Goal: Navigation & Orientation: Go to known website

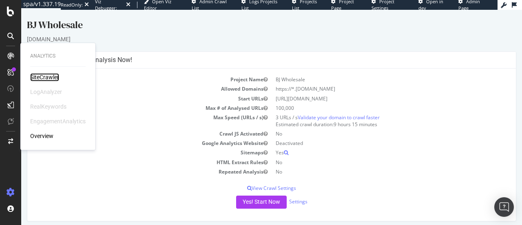
click at [36, 74] on div "SiteCrawler" at bounding box center [44, 77] width 29 height 8
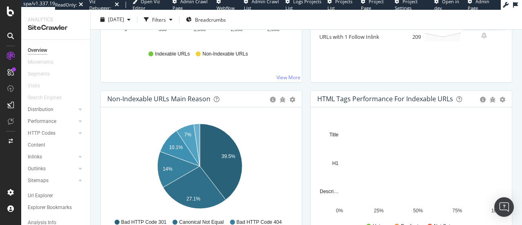
scroll to position [308, 0]
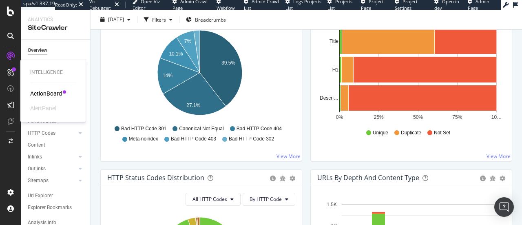
click at [49, 96] on div "ActionBoard" at bounding box center [46, 93] width 32 height 8
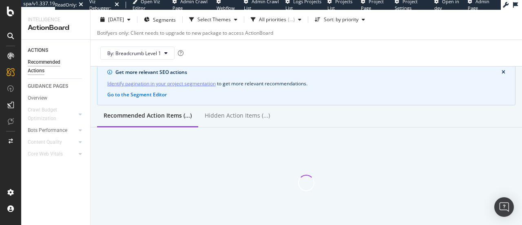
scroll to position [33, 0]
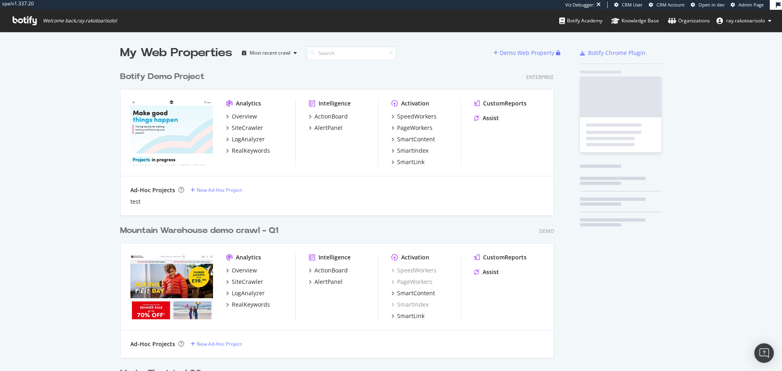
scroll to position [2715, 434]
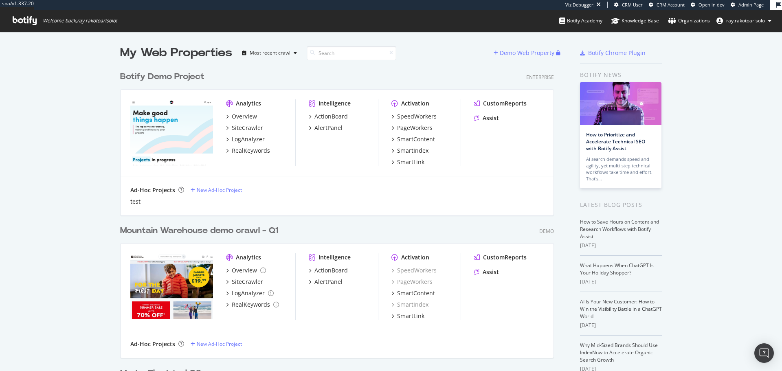
click at [31, 24] on icon at bounding box center [25, 20] width 24 height 9
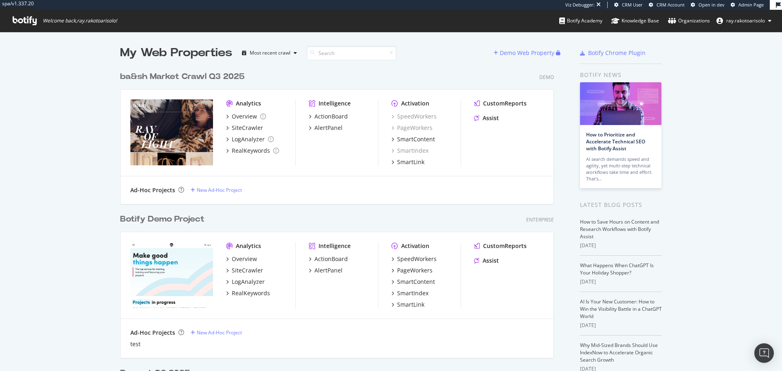
scroll to position [4268, 434]
click at [346, 51] on input at bounding box center [352, 53] width 90 height 14
click at [342, 51] on input at bounding box center [352, 53] width 90 height 14
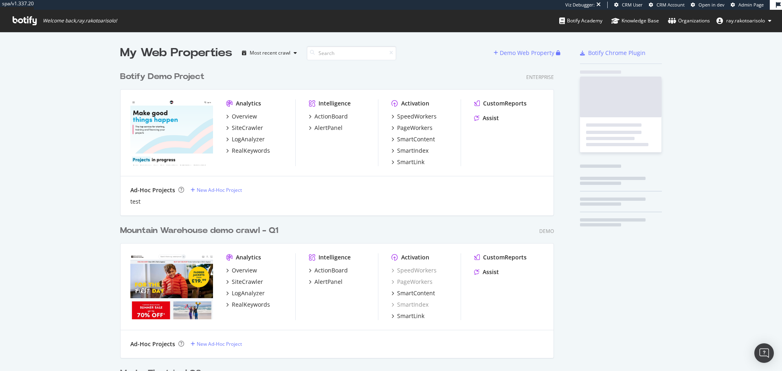
scroll to position [2715, 434]
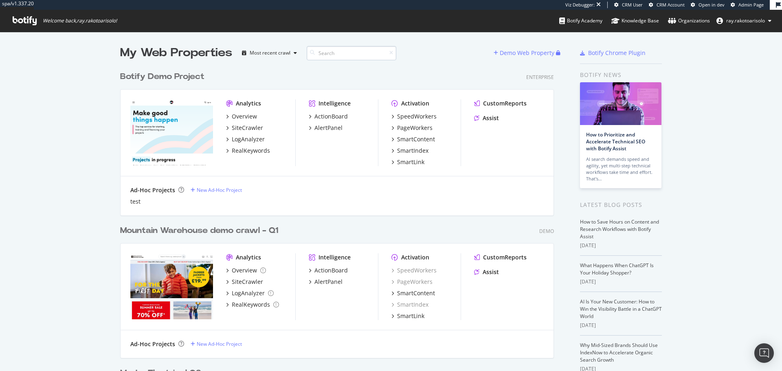
click at [343, 53] on input at bounding box center [352, 53] width 90 height 14
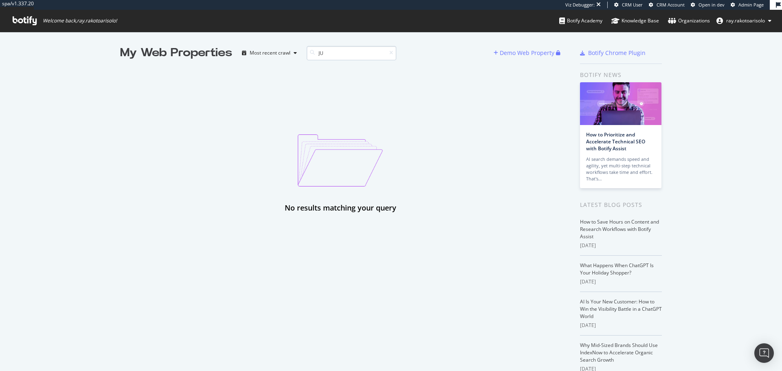
type input "J"
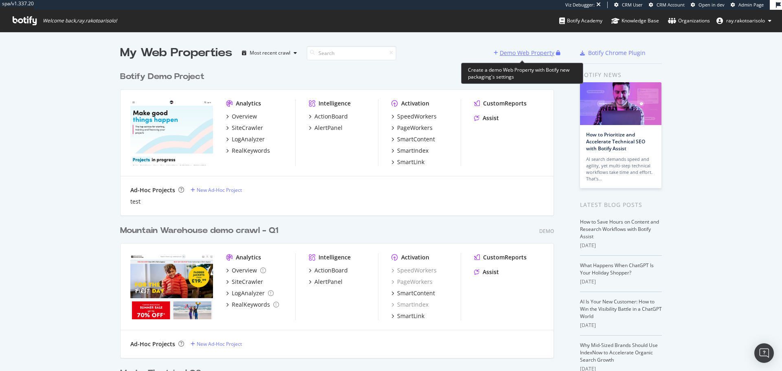
click at [529, 55] on div "Demo Web Property" at bounding box center [527, 53] width 55 height 8
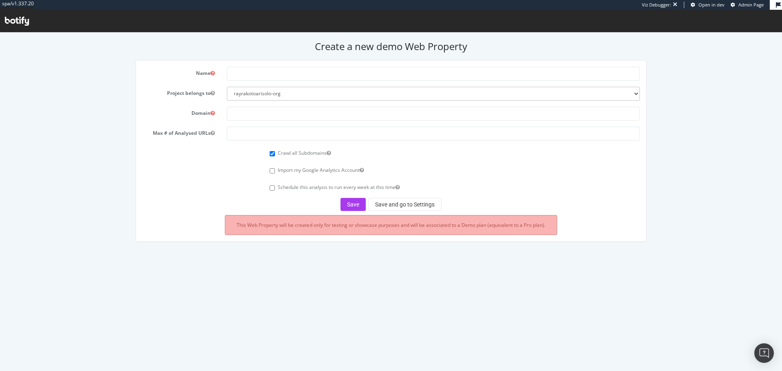
click at [19, 23] on icon at bounding box center [17, 21] width 24 height 9
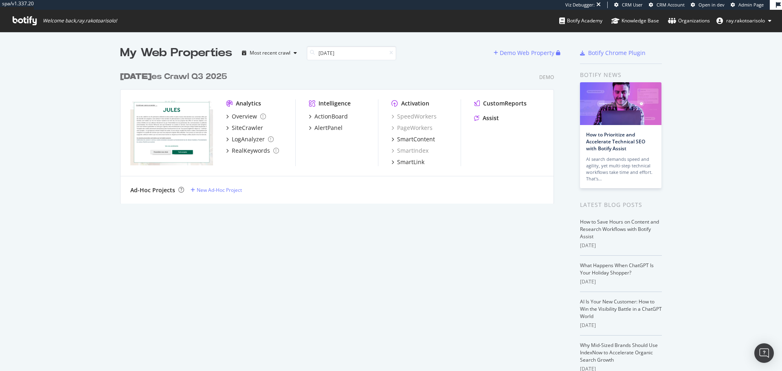
scroll to position [137, 434]
type input "J"
type input "[PERSON_NAME]"
click at [189, 76] on div "[PERSON_NAME] Q3 2025" at bounding box center [190, 77] width 140 height 12
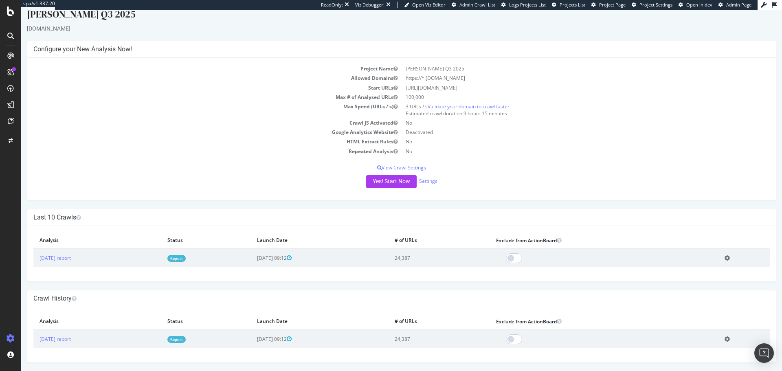
scroll to position [11, 0]
click at [71, 260] on link "[DATE] report" at bounding box center [55, 258] width 31 height 7
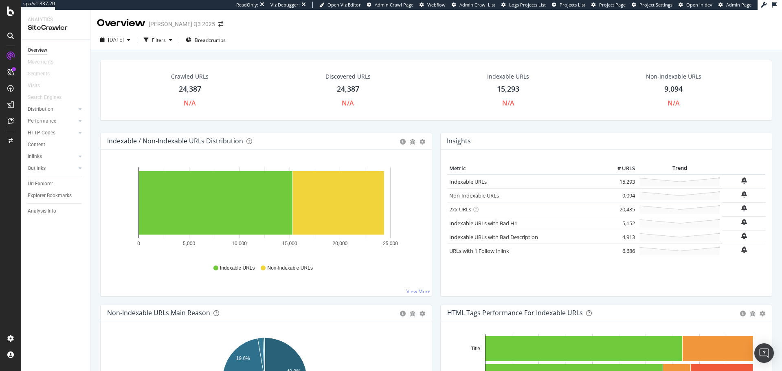
click at [11, 36] on icon at bounding box center [10, 36] width 7 height 7
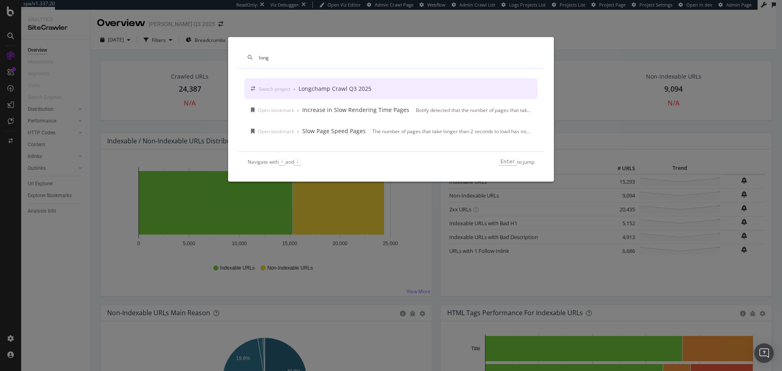
type input "long"
click at [350, 89] on div "Longchamp Crawl Q3 2025" at bounding box center [335, 89] width 73 height 8
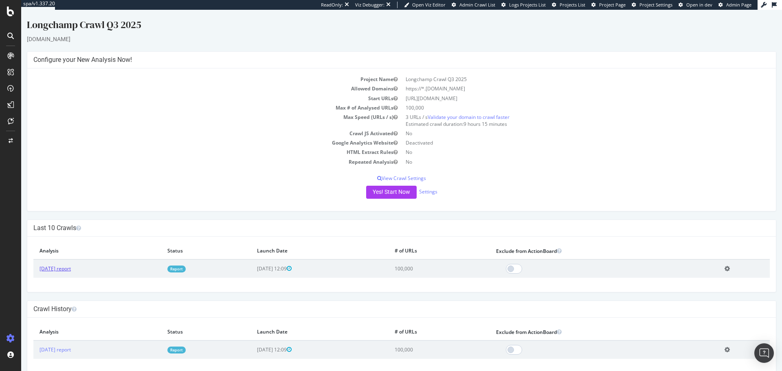
click at [71, 269] on link "[DATE] report" at bounding box center [55, 268] width 31 height 7
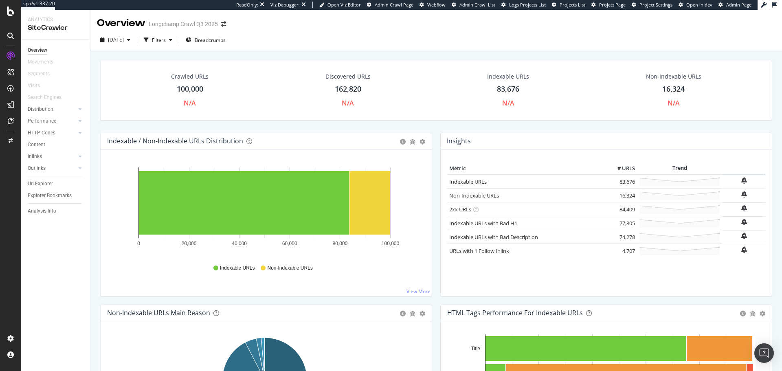
click at [7, 35] on div at bounding box center [10, 35] width 13 height 13
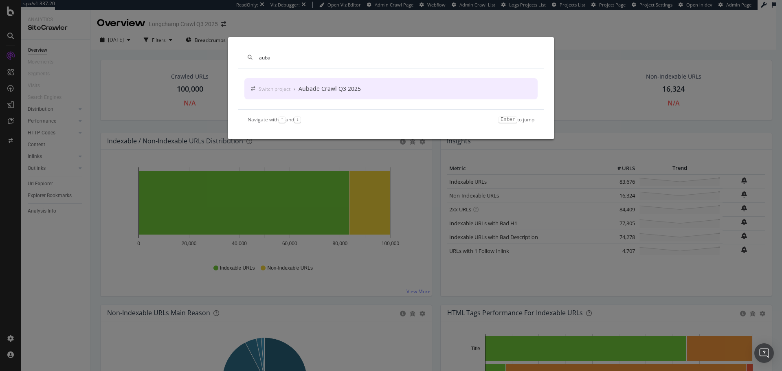
type input "auba"
click at [338, 95] on div "Switch project › Aubade Crawl Q3 2025" at bounding box center [391, 88] width 293 height 21
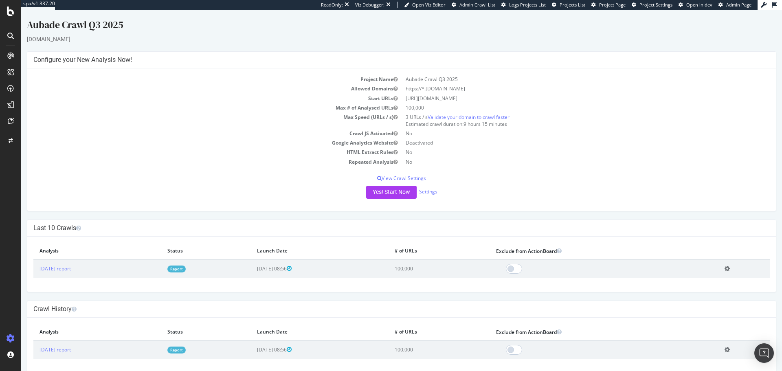
scroll to position [11, 0]
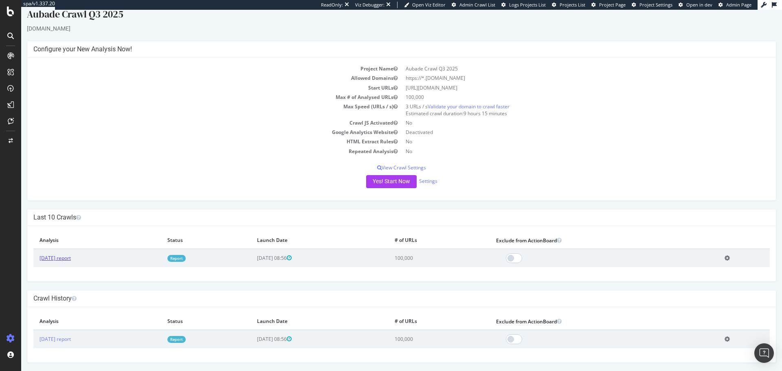
click at [71, 260] on link "[DATE] report" at bounding box center [55, 258] width 31 height 7
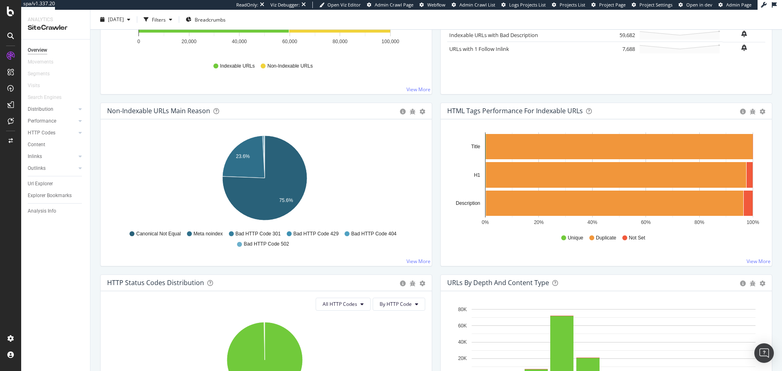
scroll to position [196, 0]
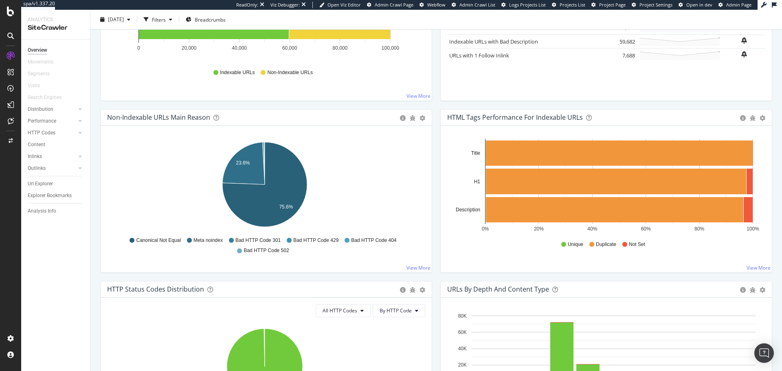
click at [5, 36] on div at bounding box center [10, 35] width 13 height 13
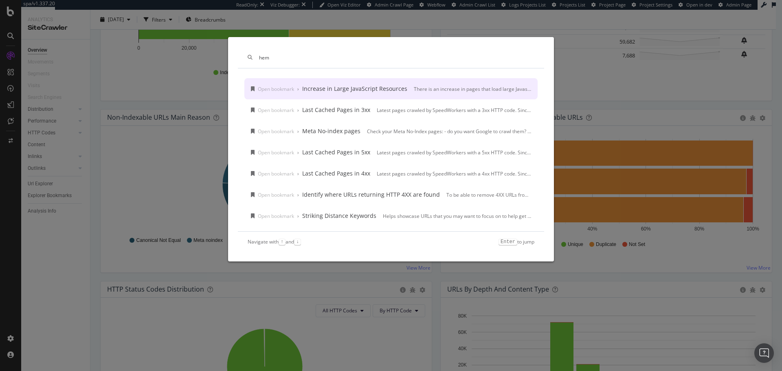
scroll to position [0, 0]
type input "herme"
click at [366, 94] on div "Switch project › Hermes Crawl Q3 2025" at bounding box center [391, 88] width 293 height 21
